Goal: Information Seeking & Learning: Learn about a topic

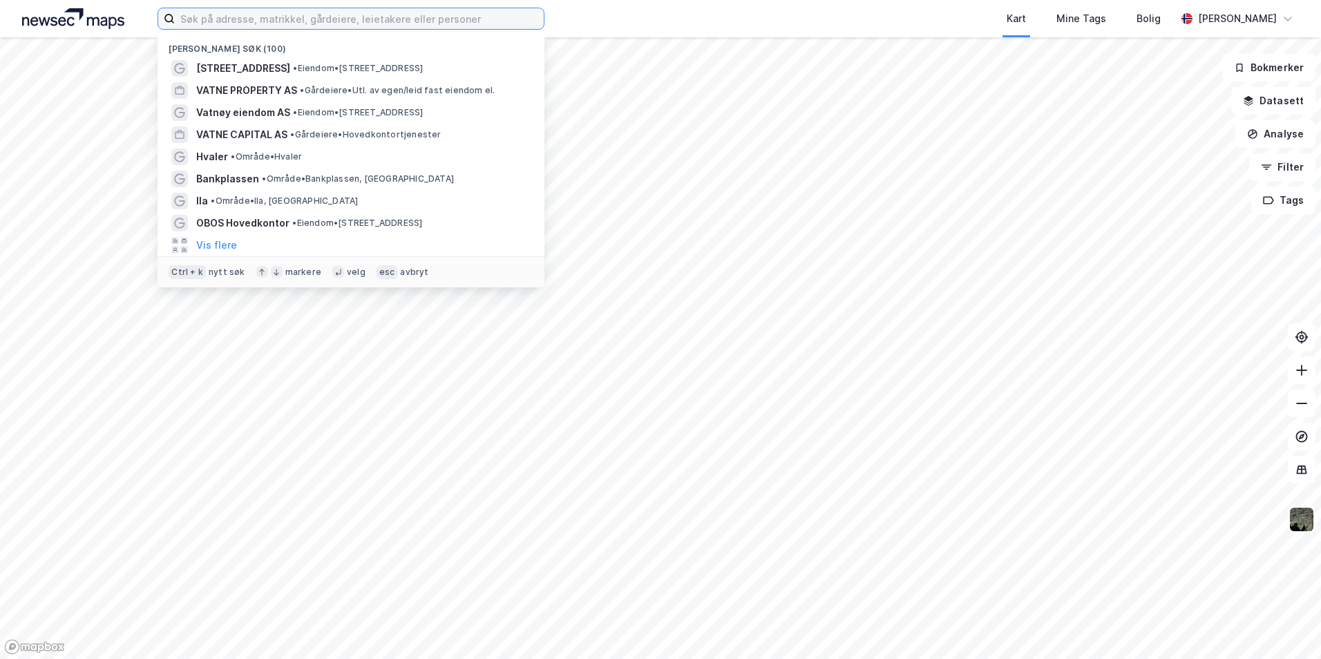
click at [237, 11] on input at bounding box center [359, 18] width 369 height 21
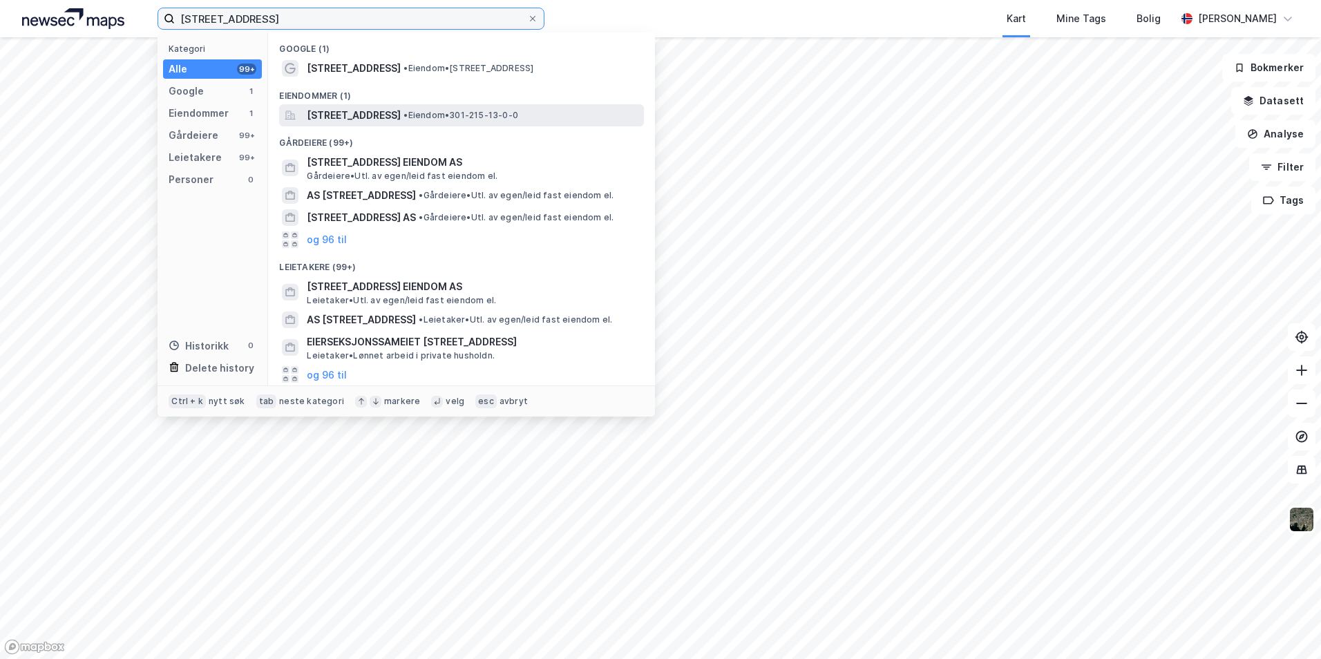
type input "[STREET_ADDRESS]"
click at [359, 115] on span "[STREET_ADDRESS]" at bounding box center [354, 115] width 94 height 17
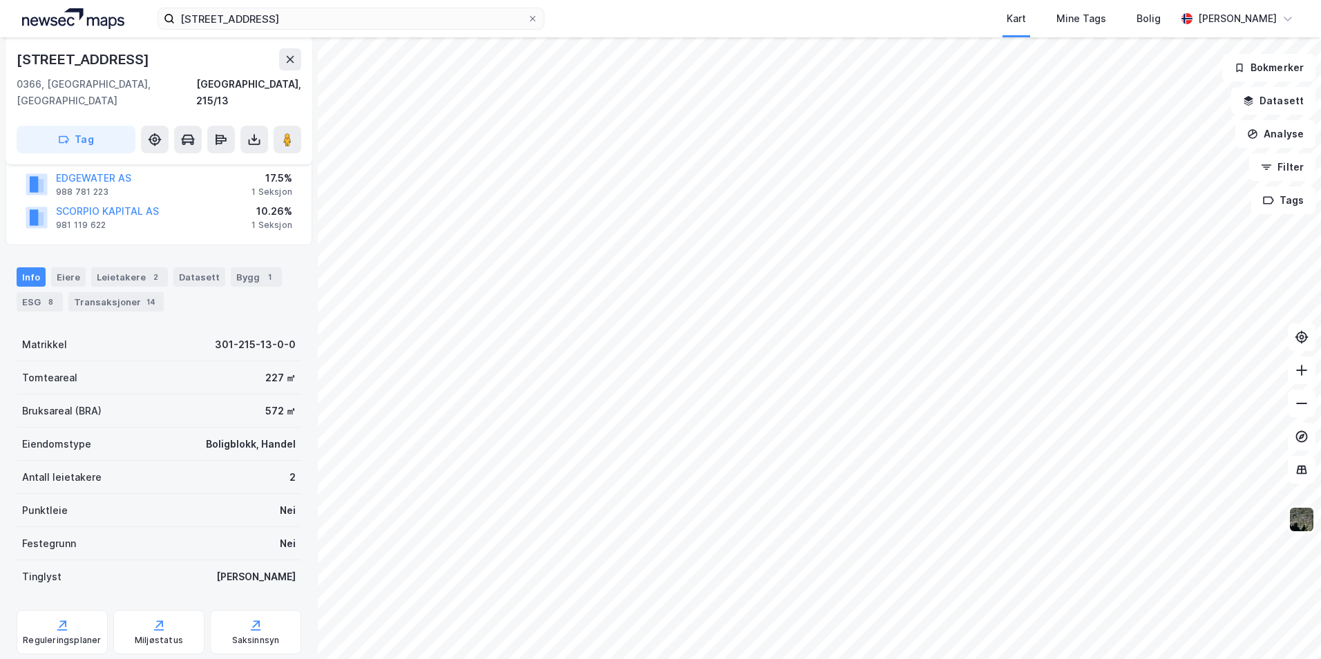
scroll to position [138, 0]
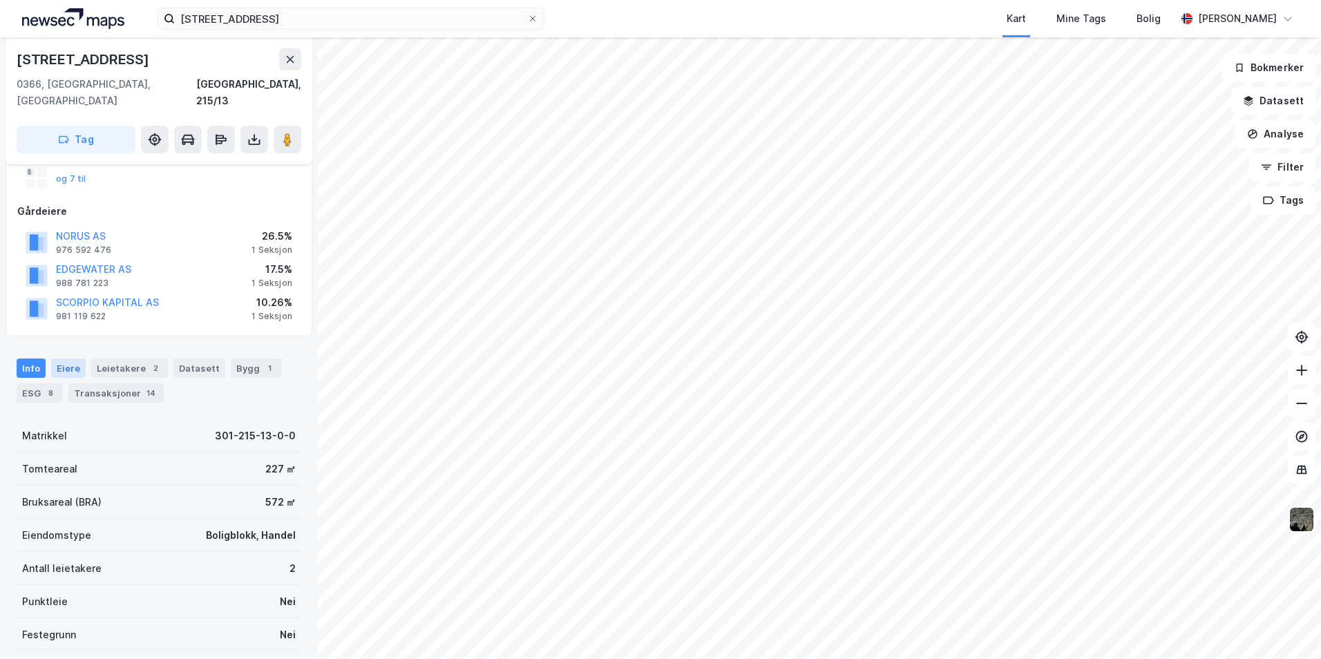
click at [65, 359] on div "Eiere" at bounding box center [68, 368] width 35 height 19
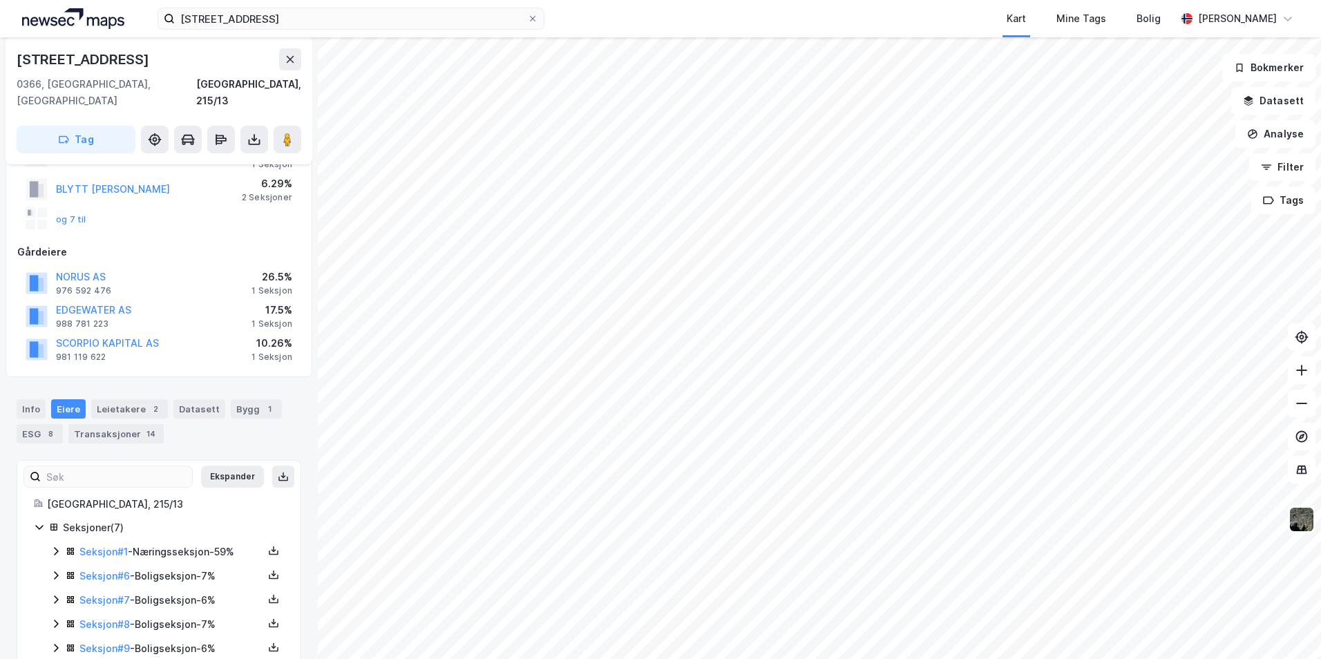
scroll to position [162, 0]
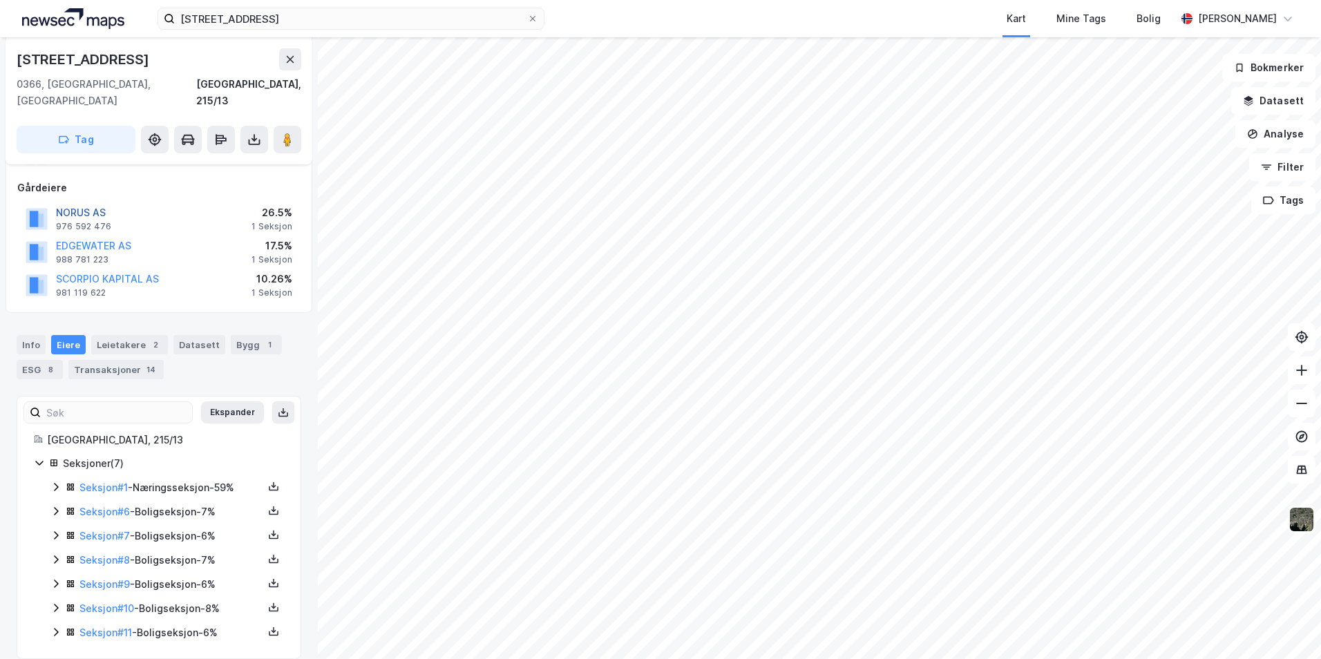
click at [0, 0] on button "NORUS AS" at bounding box center [0, 0] width 0 height 0
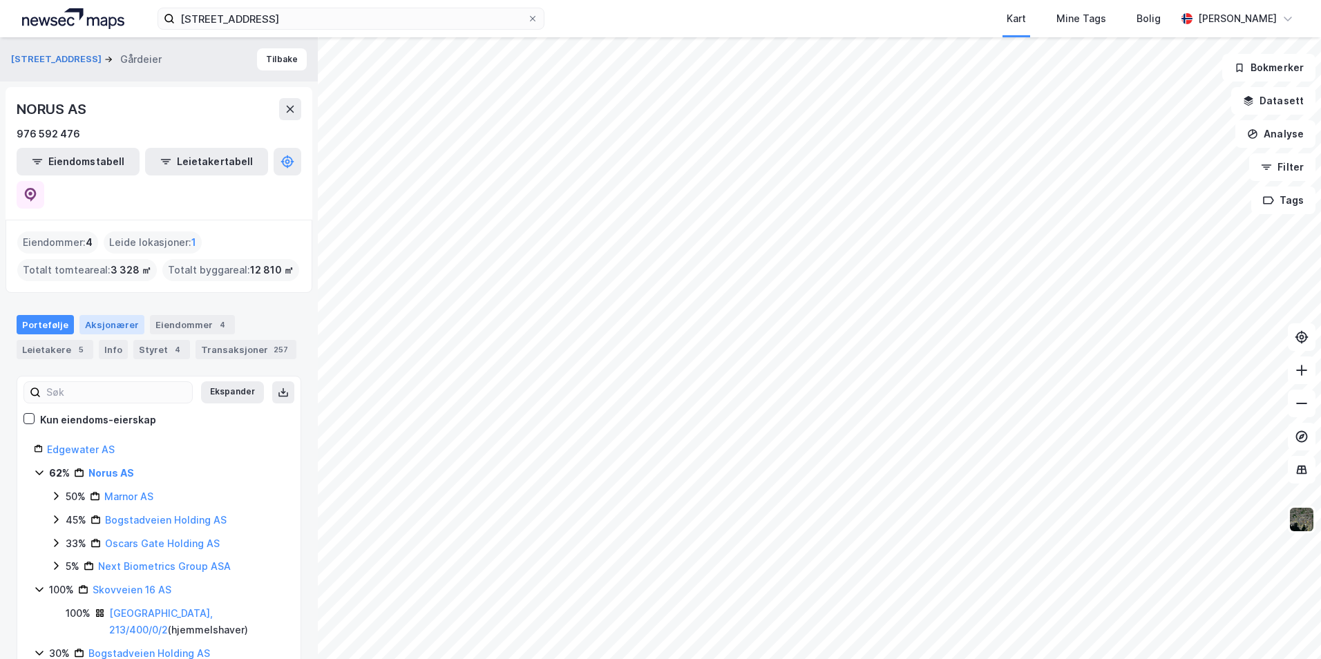
click at [113, 315] on div "Aksjonærer" at bounding box center [111, 324] width 65 height 19
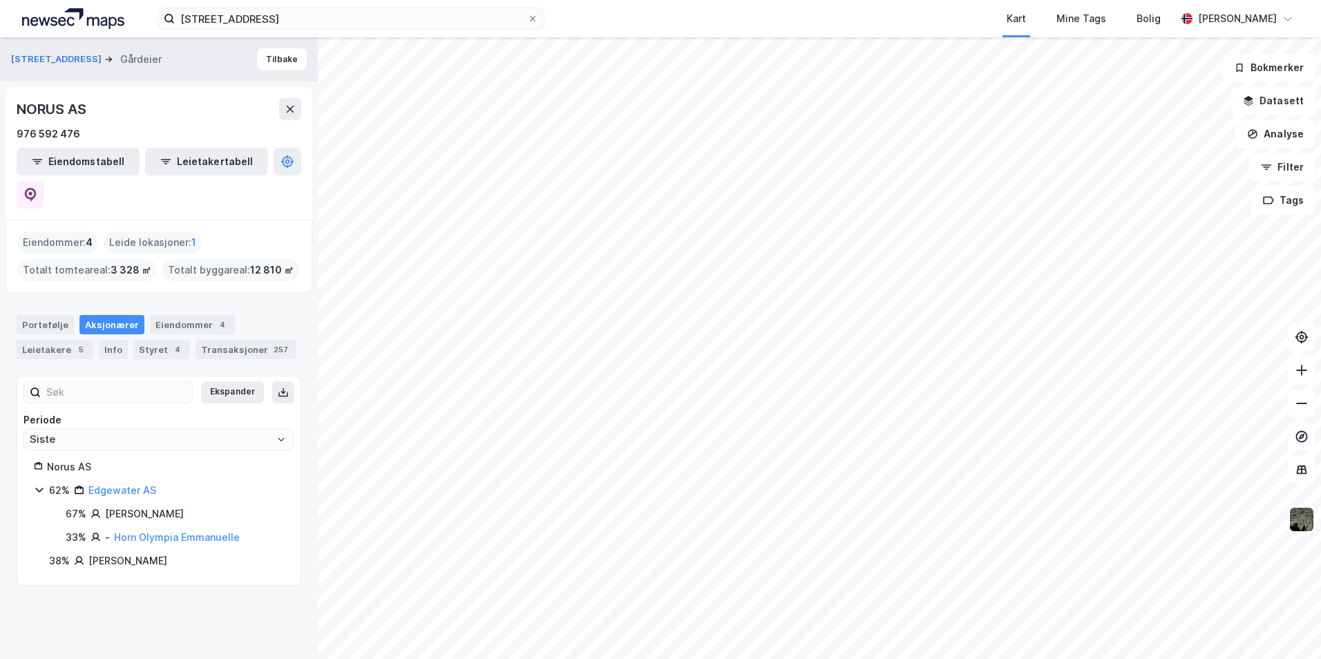
click at [118, 315] on div "Aksjonærer" at bounding box center [111, 324] width 65 height 19
click at [155, 340] on div "Styret 4" at bounding box center [161, 349] width 57 height 19
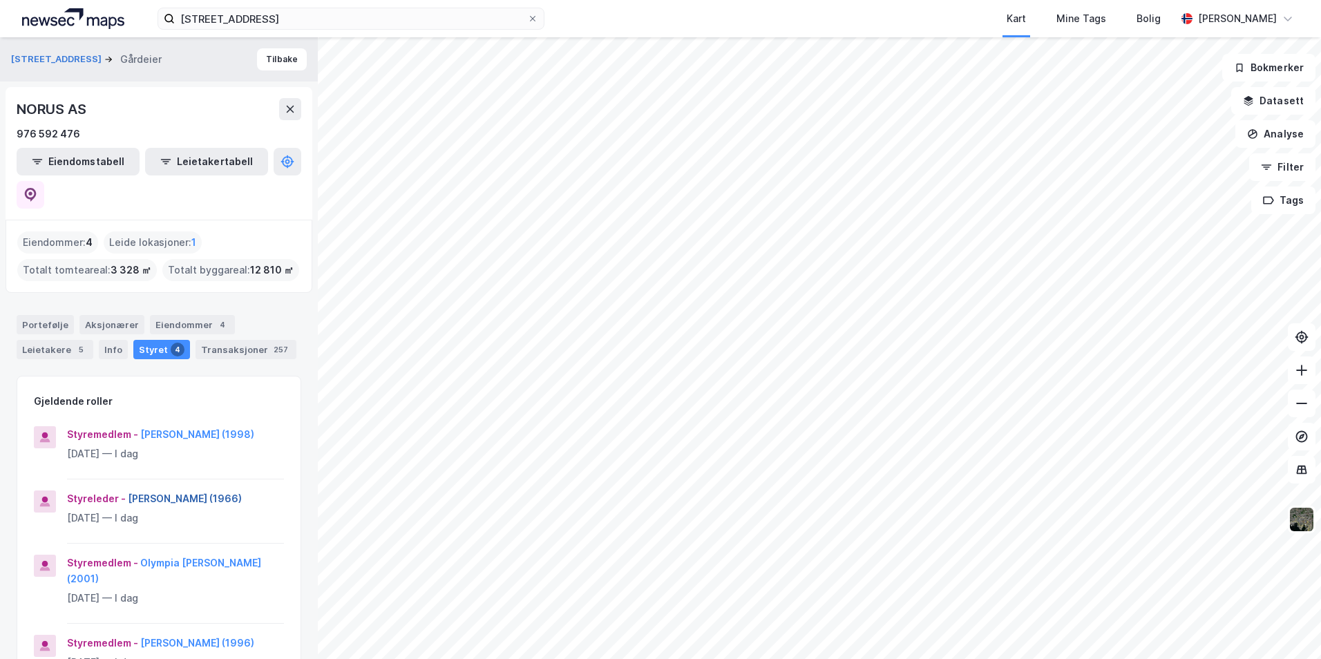
click at [0, 0] on button "[PERSON_NAME] (1966)" at bounding box center [0, 0] width 0 height 0
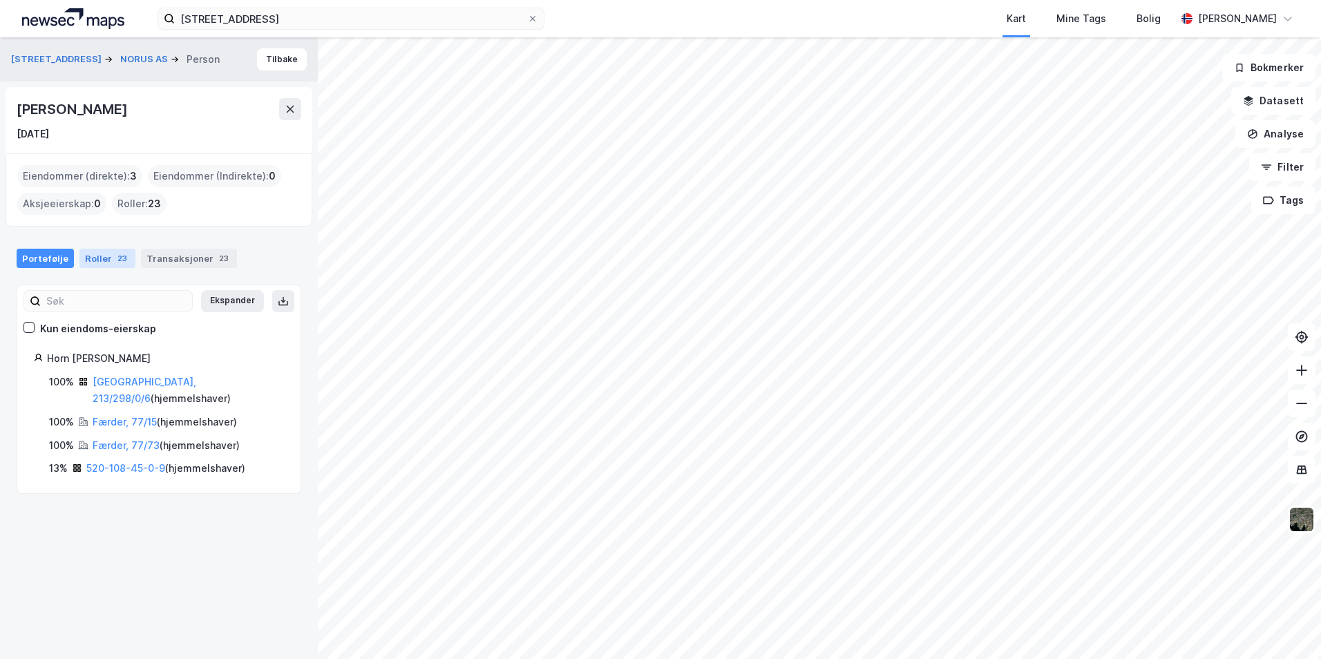
click at [105, 260] on div "Roller 23" at bounding box center [107, 258] width 56 height 19
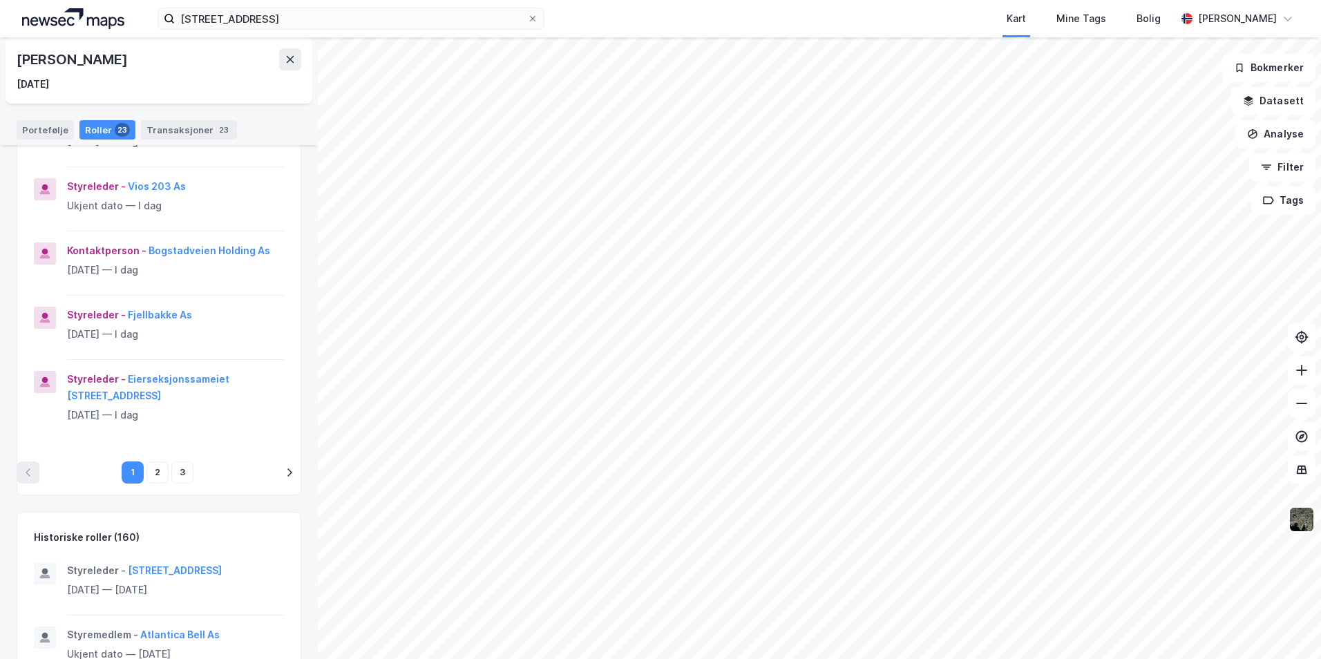
scroll to position [553, 0]
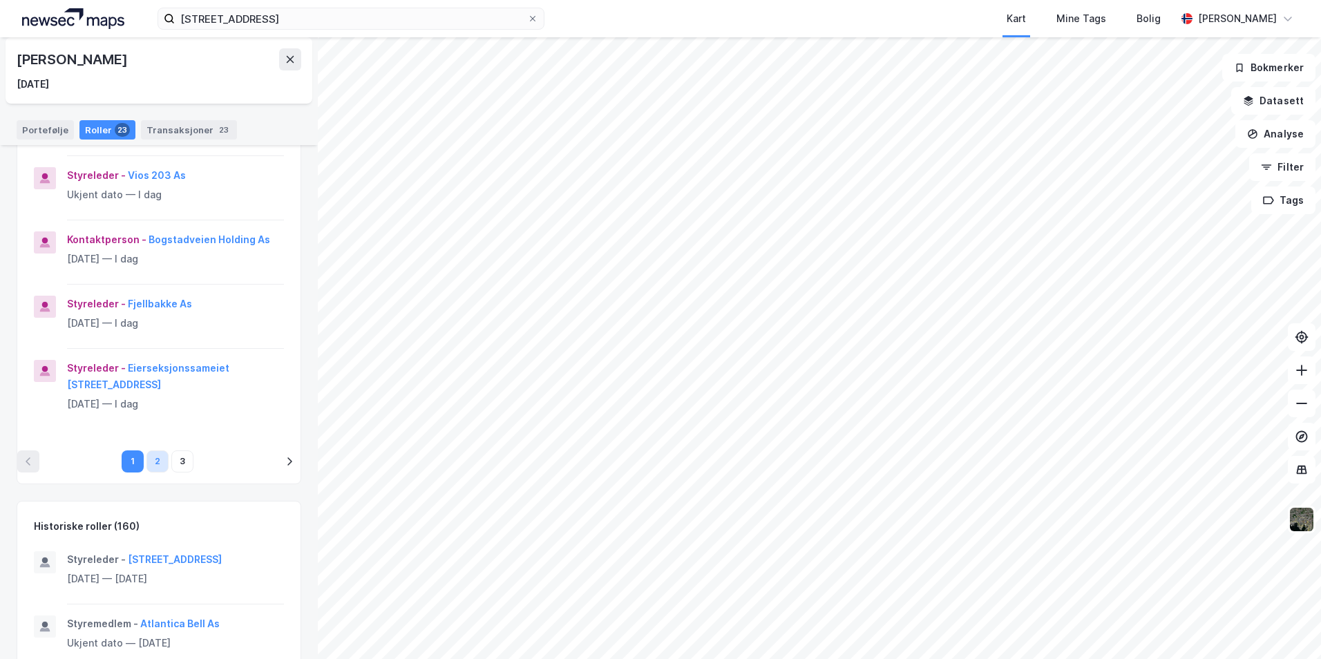
click at [154, 473] on button "2" at bounding box center [157, 462] width 22 height 22
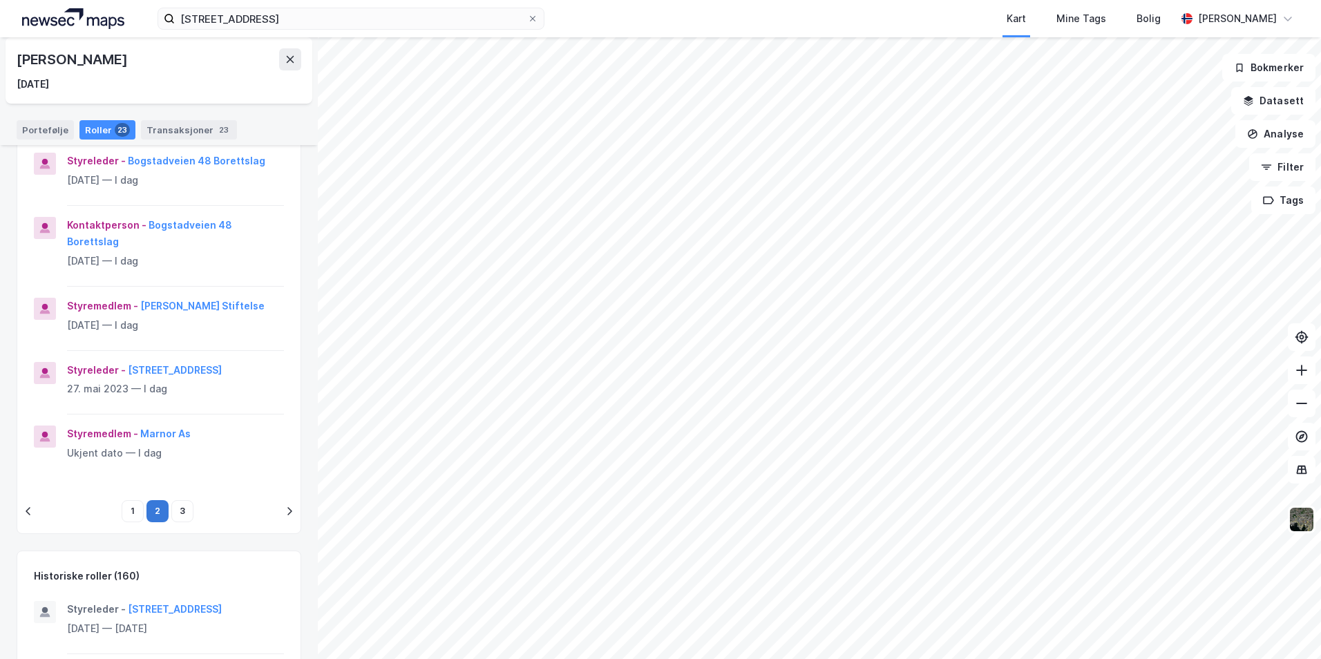
scroll to position [603, 0]
